Goal: Navigation & Orientation: Find specific page/section

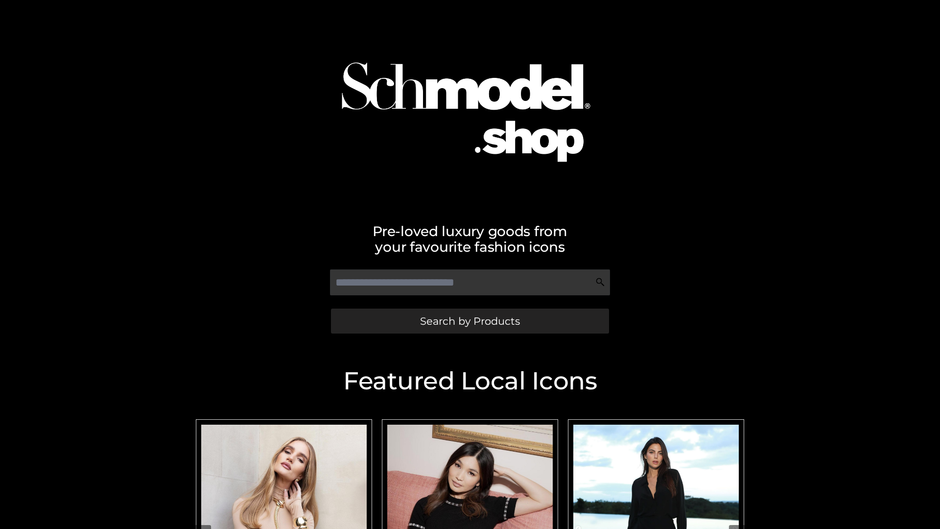
click at [469, 321] on span "Search by Products" at bounding box center [470, 321] width 100 height 10
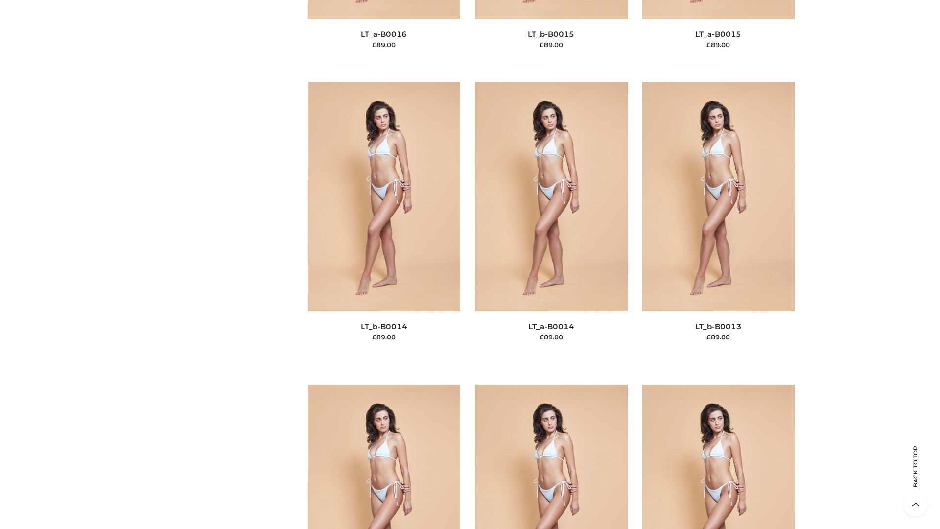
scroll to position [3482, 0]
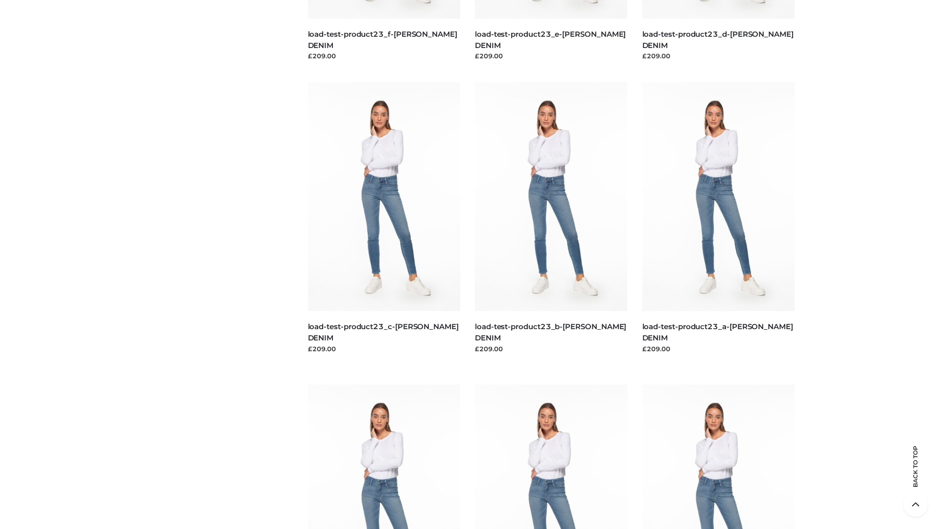
scroll to position [859, 0]
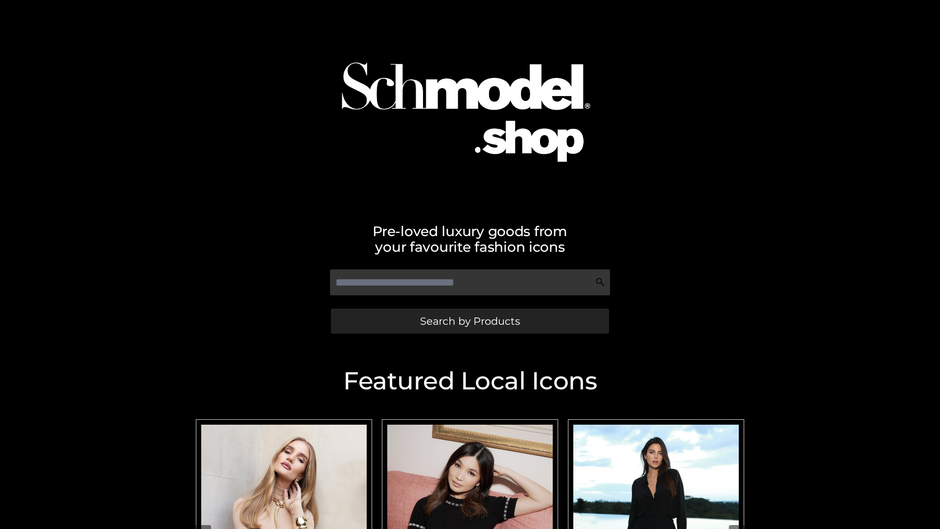
click at [469, 321] on span "Search by Products" at bounding box center [470, 321] width 100 height 10
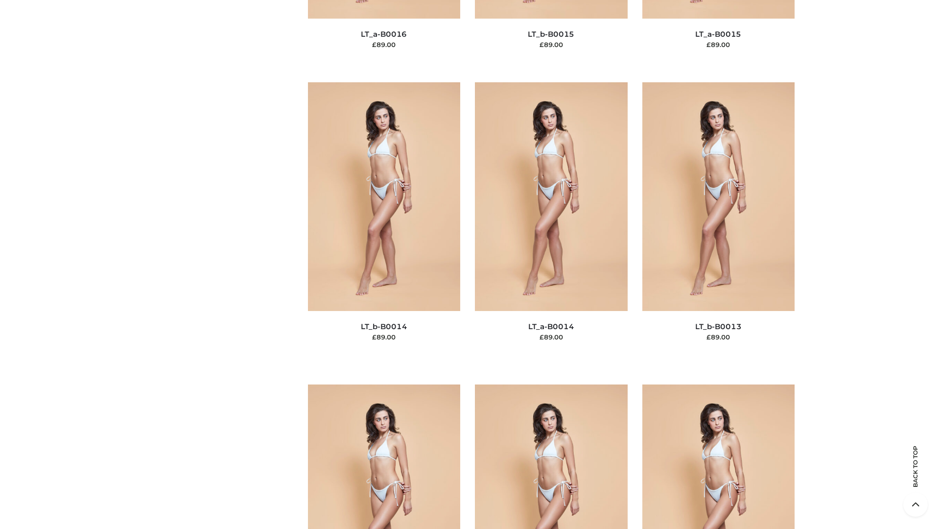
scroll to position [3482, 0]
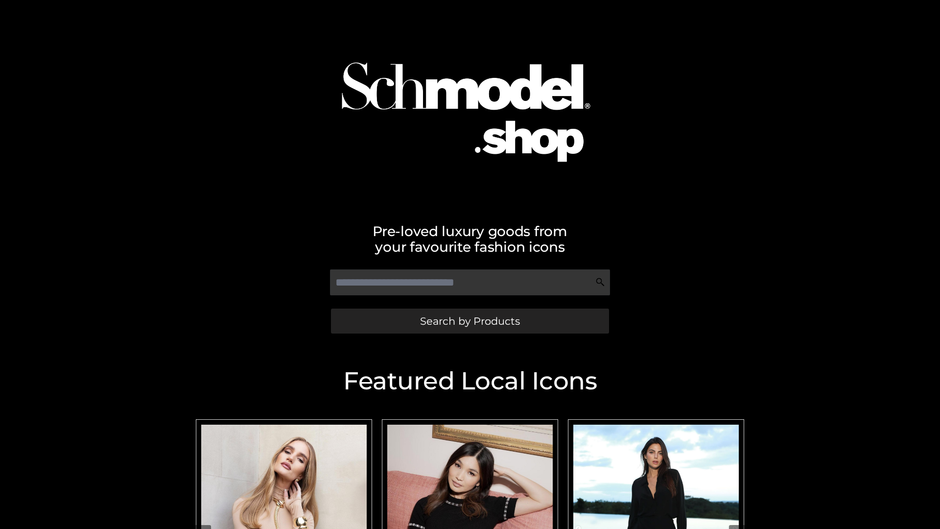
click at [469, 321] on span "Search by Products" at bounding box center [470, 321] width 100 height 10
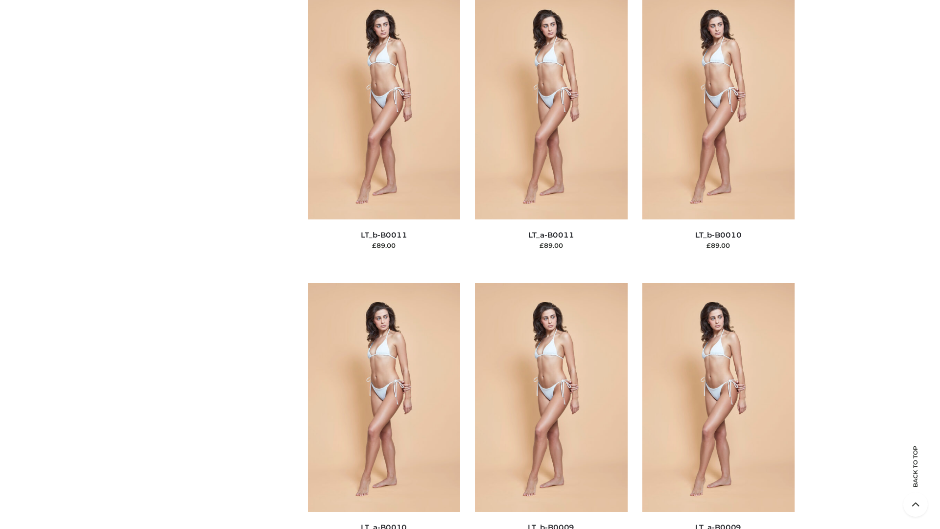
scroll to position [4397, 0]
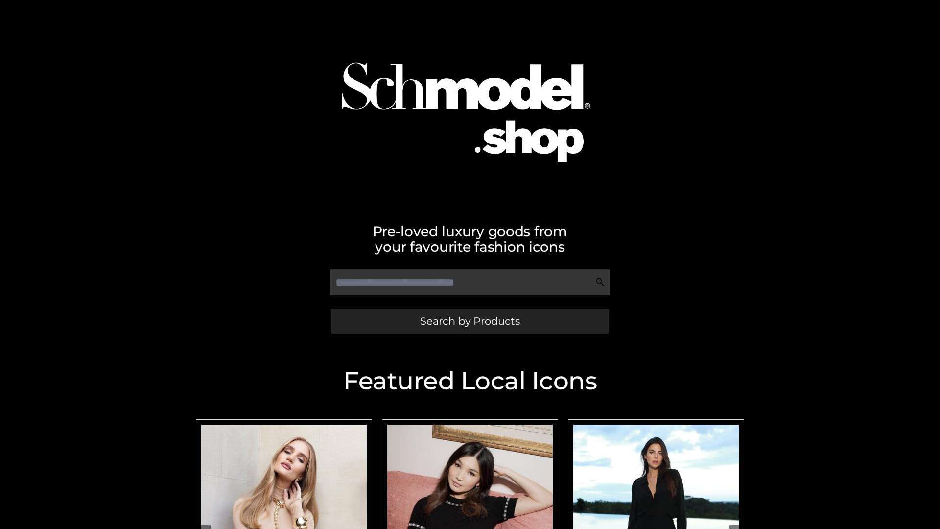
click at [469, 321] on span "Search by Products" at bounding box center [470, 321] width 100 height 10
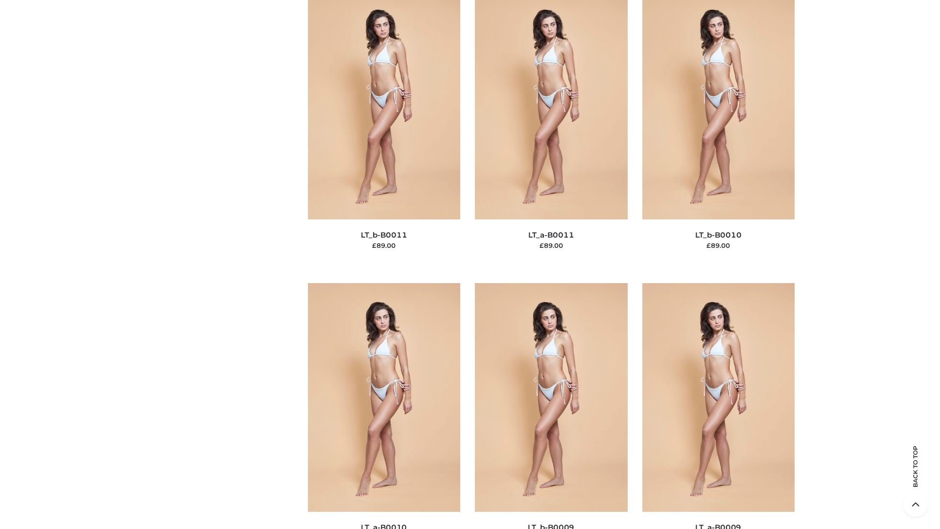
scroll to position [4397, 0]
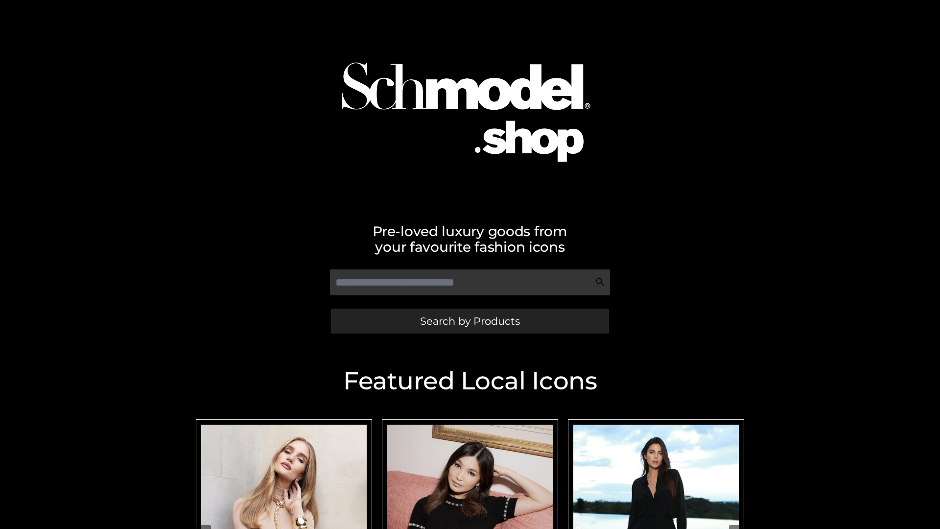
click at [469, 321] on span "Search by Products" at bounding box center [470, 321] width 100 height 10
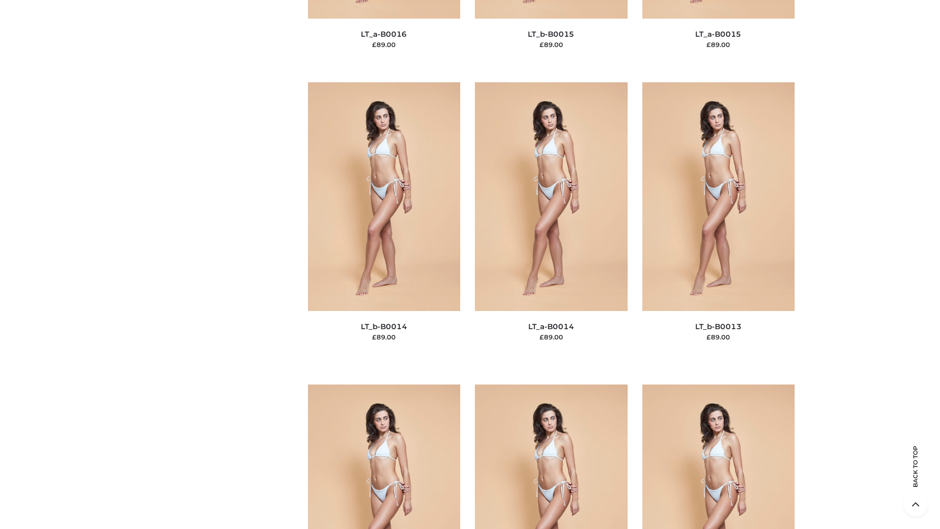
scroll to position [3482, 0]
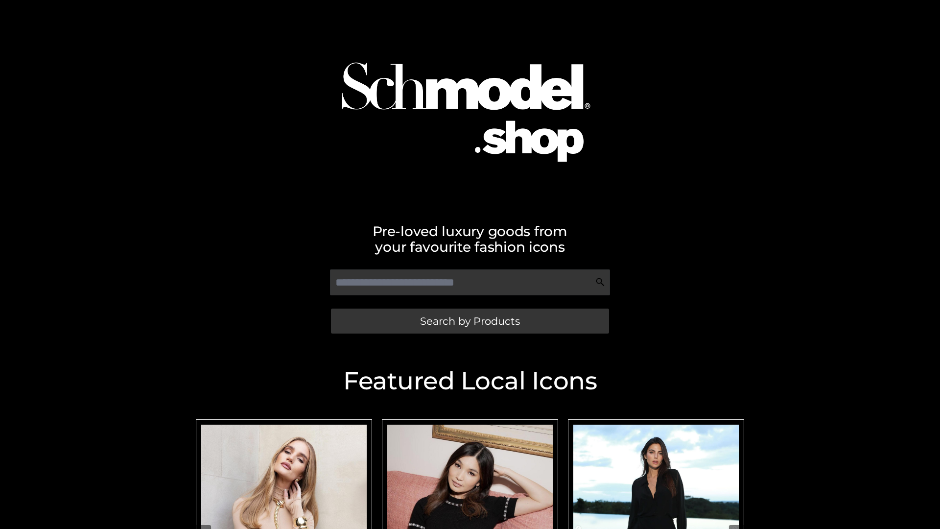
click at [469, 321] on span "Search by Products" at bounding box center [470, 321] width 100 height 10
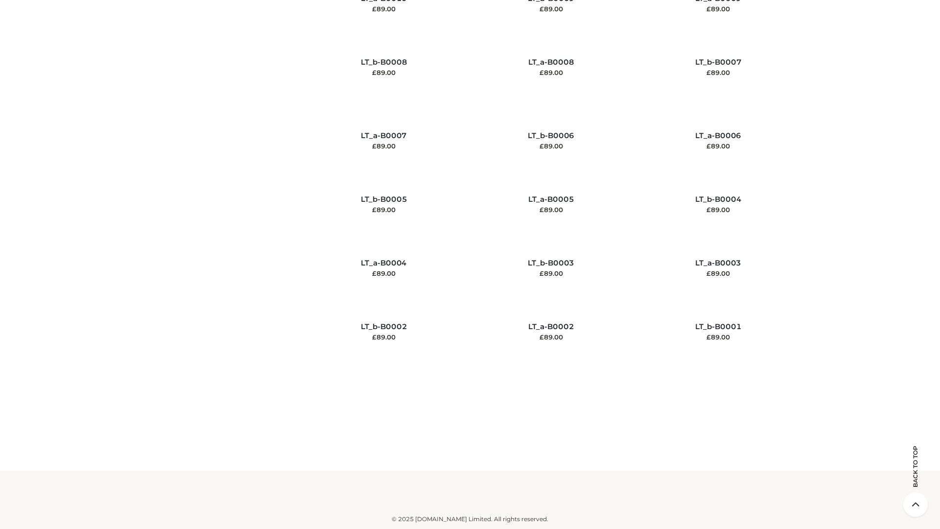
scroll to position [4397, 0]
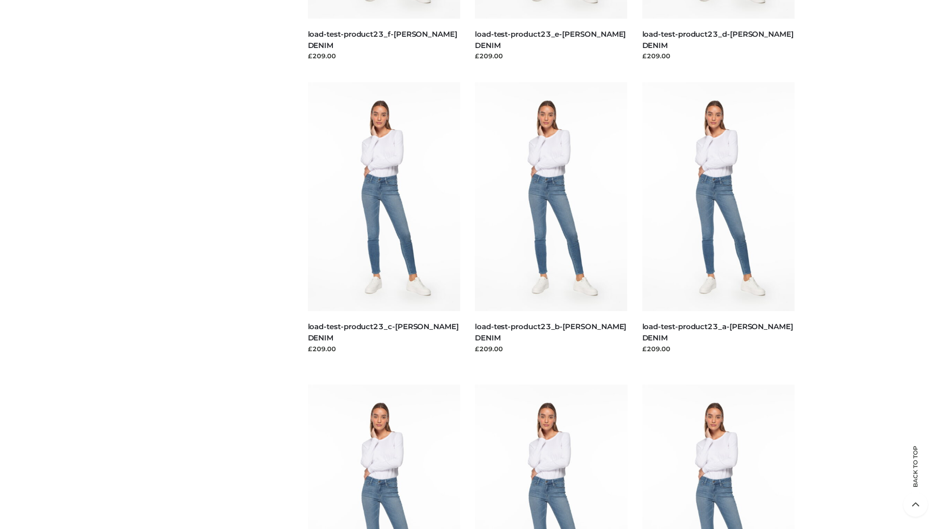
scroll to position [859, 0]
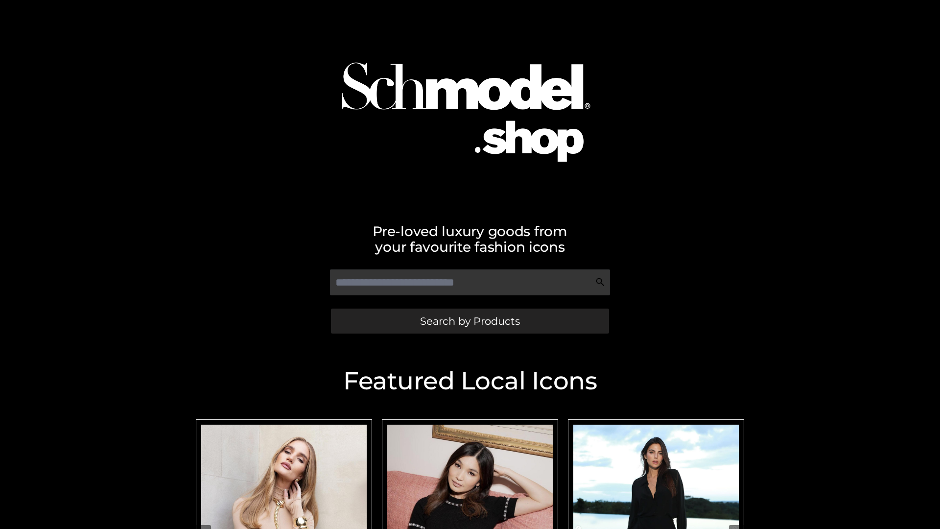
click at [469, 321] on span "Search by Products" at bounding box center [470, 321] width 100 height 10
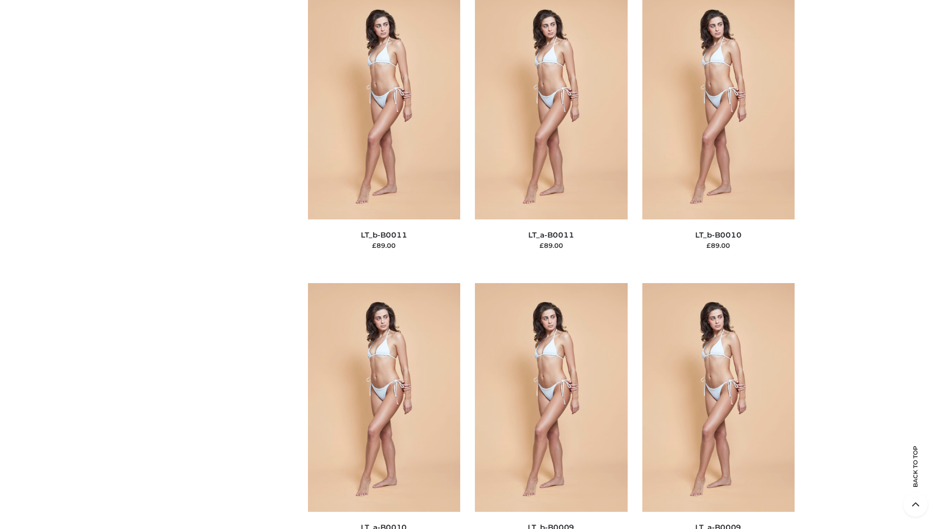
scroll to position [4397, 0]
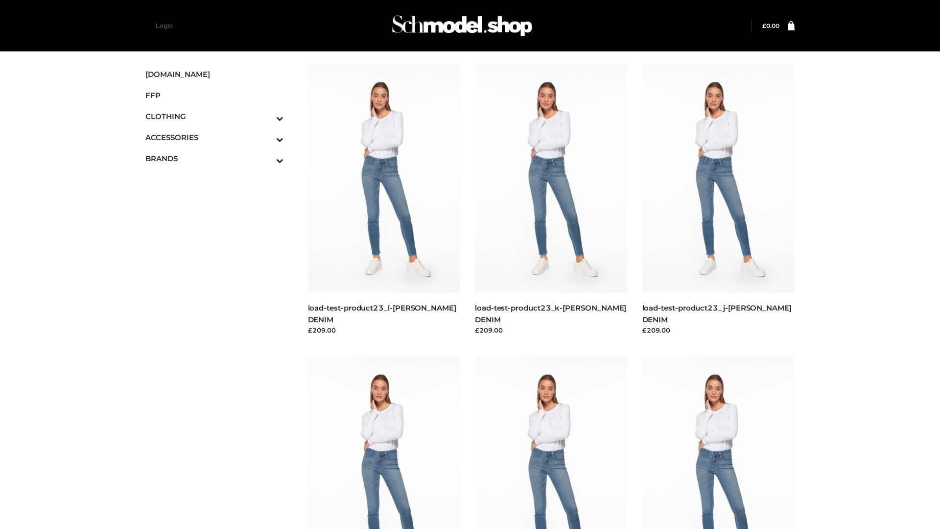
scroll to position [859, 0]
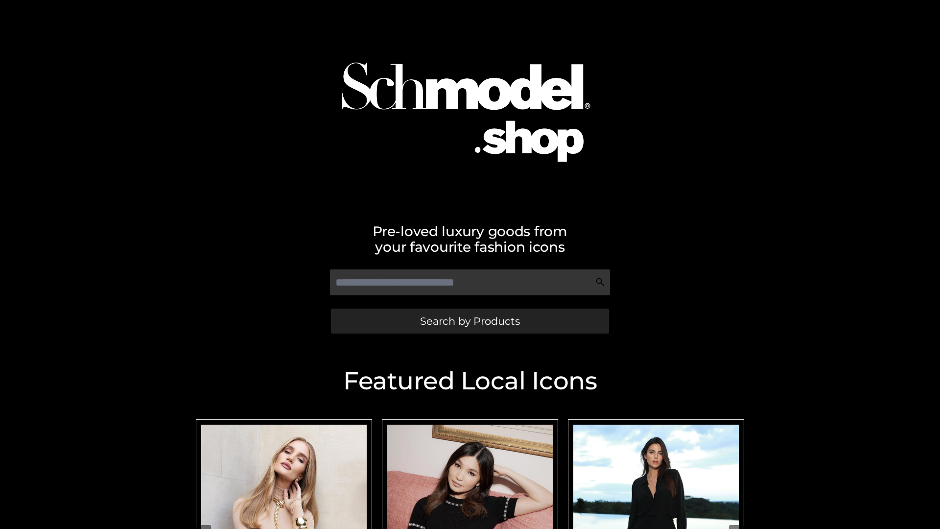
click at [469, 321] on span "Search by Products" at bounding box center [470, 321] width 100 height 10
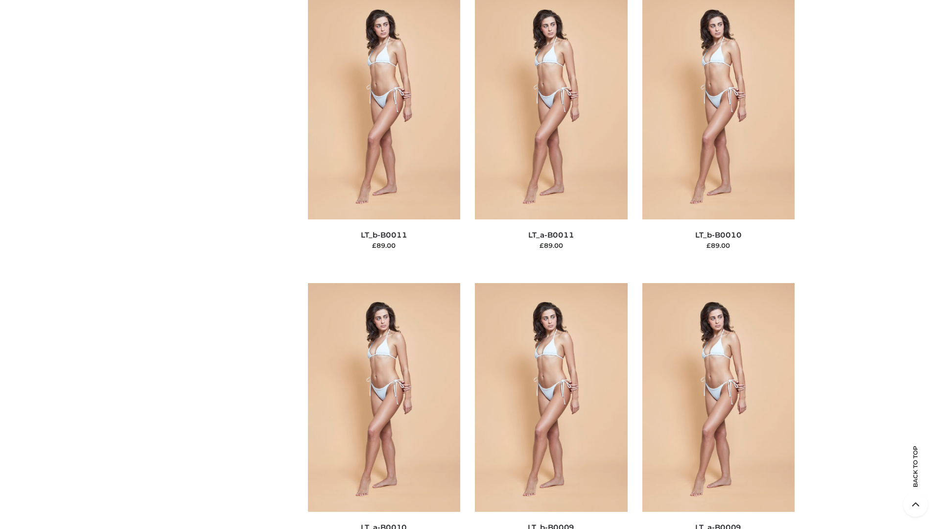
scroll to position [4397, 0]
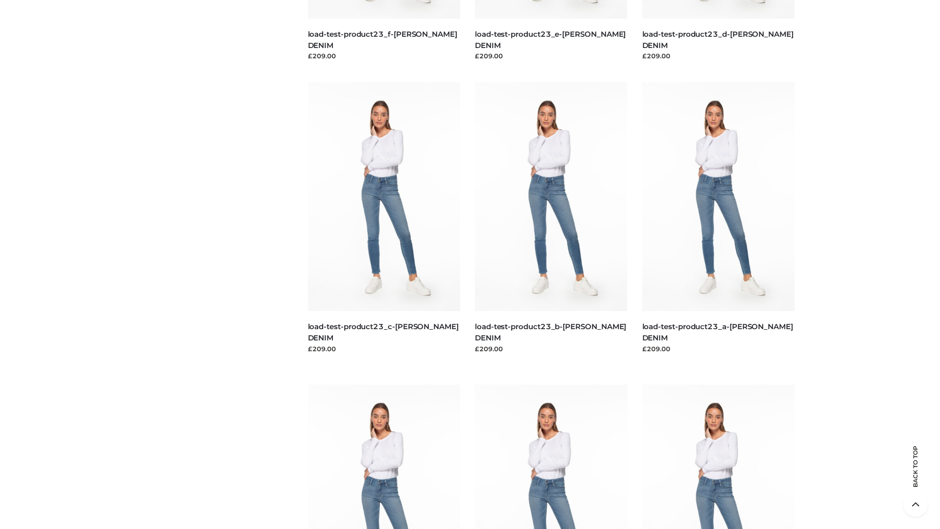
scroll to position [859, 0]
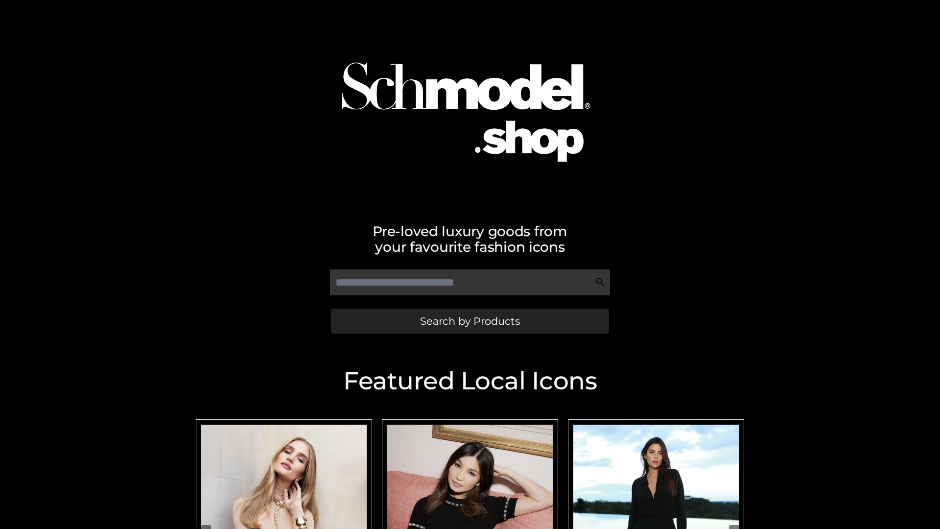
click at [469, 321] on span "Search by Products" at bounding box center [470, 321] width 100 height 10
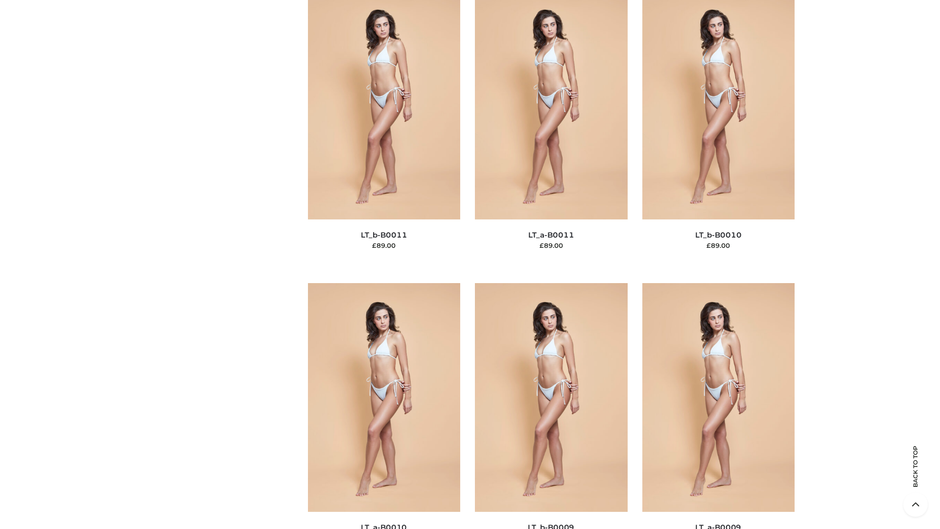
scroll to position [4397, 0]
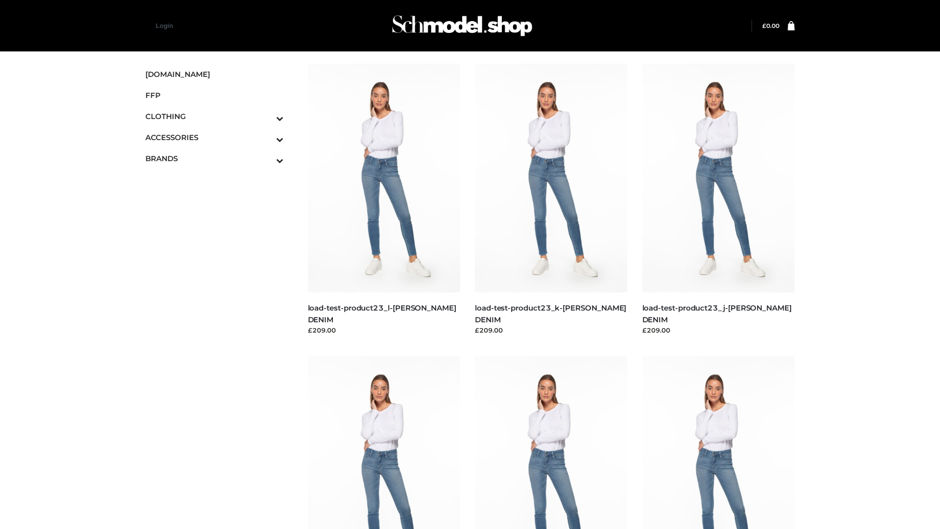
scroll to position [859, 0]
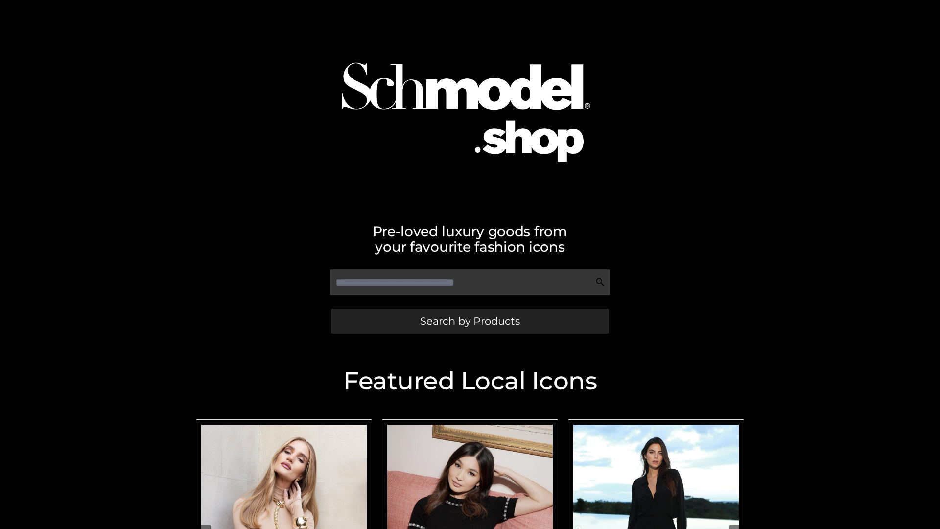
click at [469, 321] on span "Search by Products" at bounding box center [470, 321] width 100 height 10
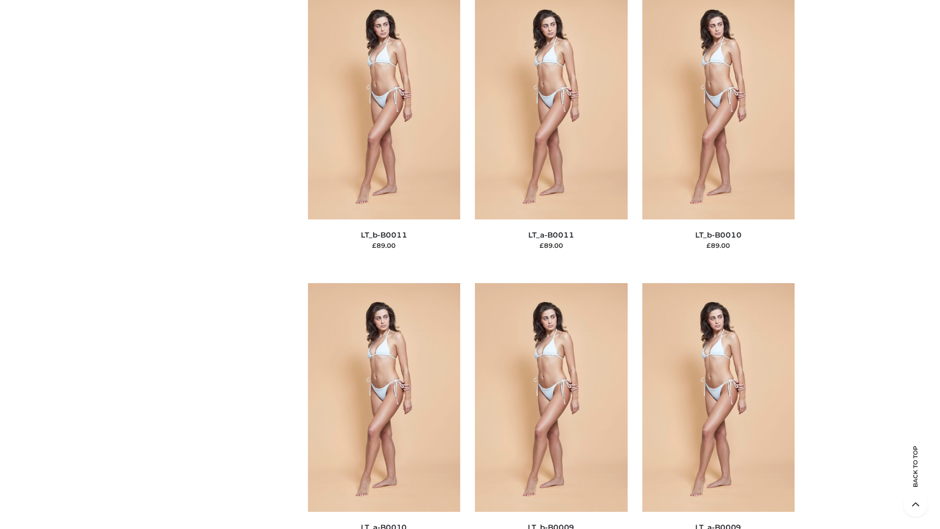
scroll to position [4397, 0]
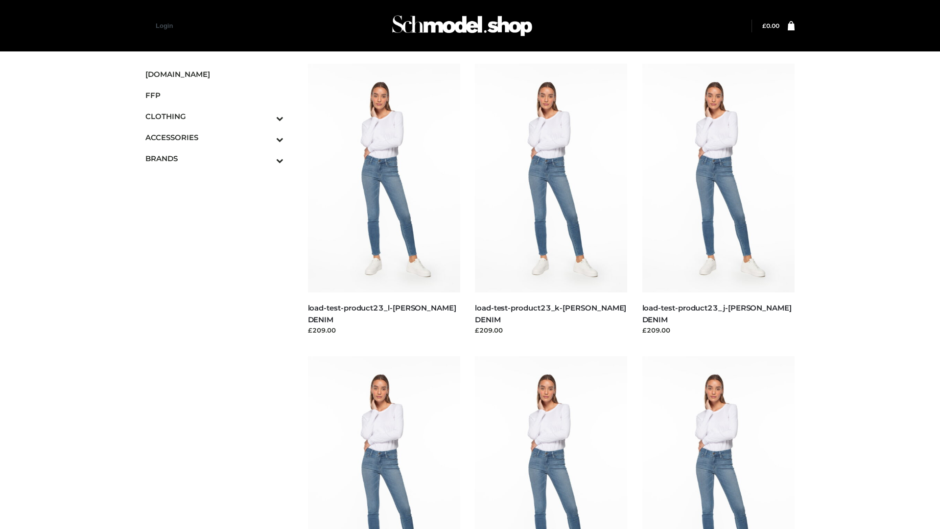
scroll to position [859, 0]
